Goal: Information Seeking & Learning: Check status

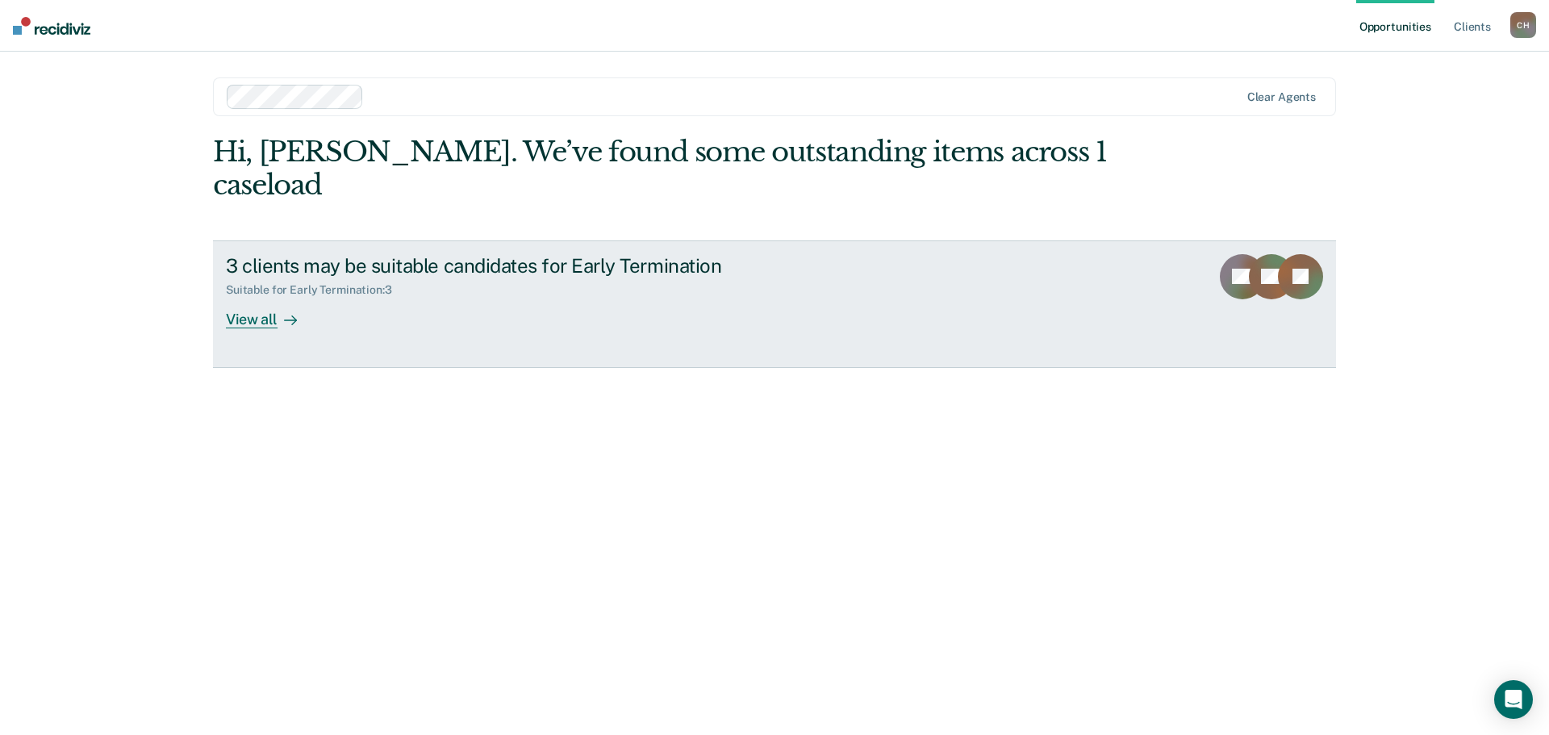
click at [285, 309] on div "View all" at bounding box center [271, 312] width 90 height 31
